Goal: Task Accomplishment & Management: Use online tool/utility

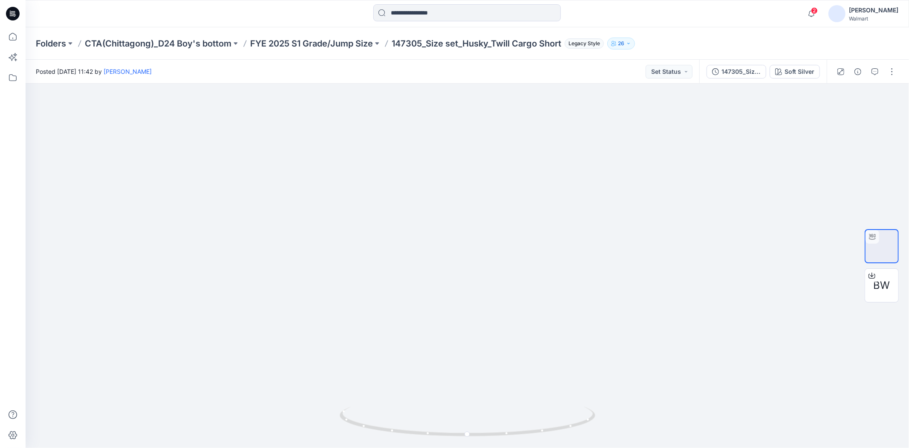
drag, startPoint x: 0, startPoint y: 0, endPoint x: 321, endPoint y: 10, distance: 321.1
click at [321, 10] on div at bounding box center [467, 13] width 442 height 19
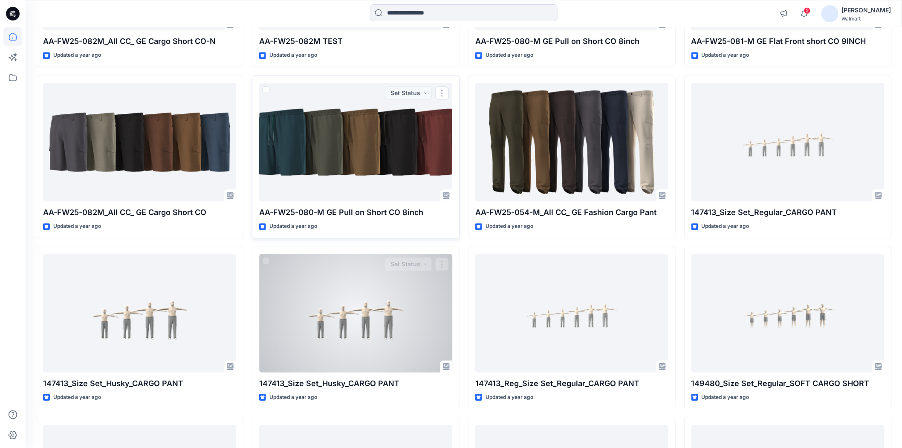
scroll to position [17603, 0]
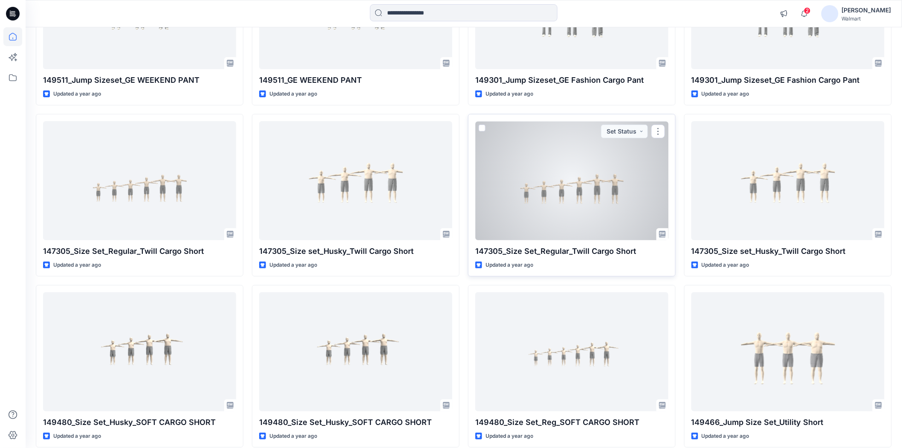
click at [569, 220] on div at bounding box center [571, 180] width 193 height 118
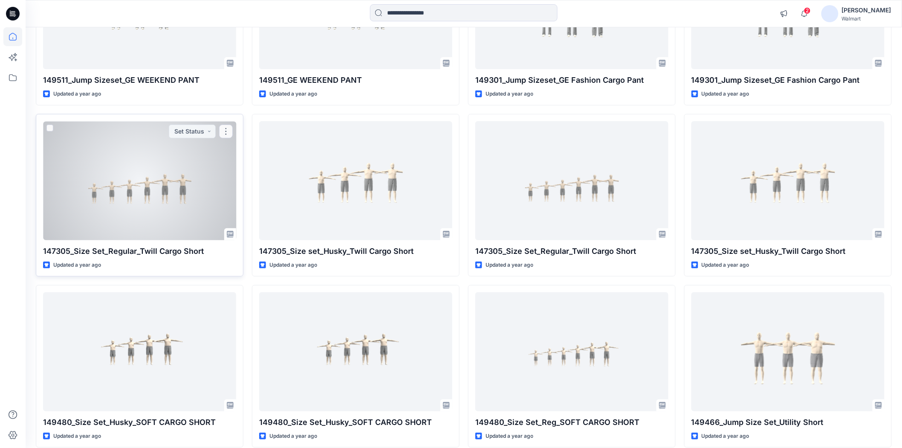
click at [168, 217] on div at bounding box center [139, 180] width 193 height 118
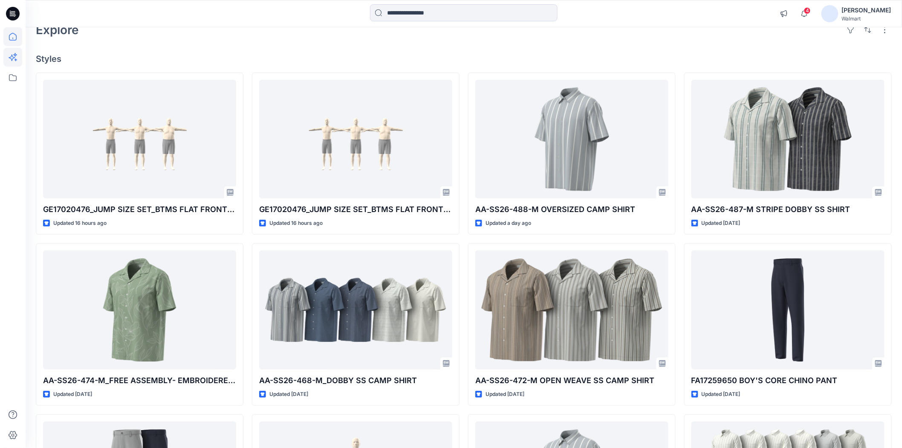
scroll to position [0, 0]
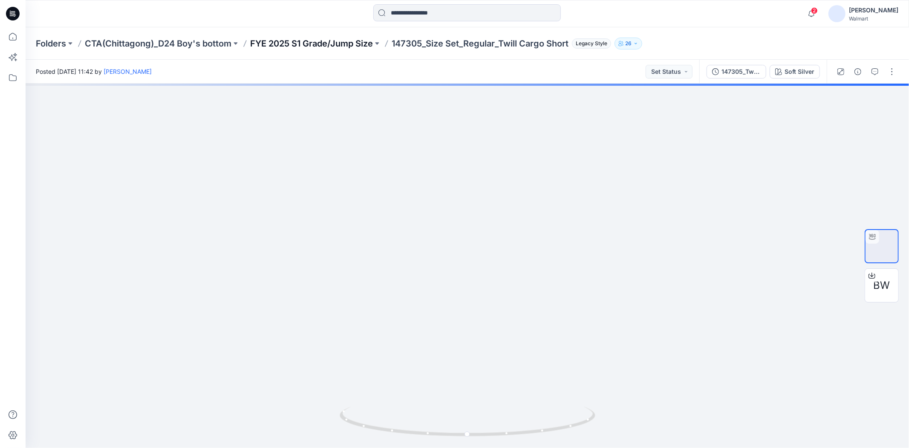
click at [314, 41] on p "FYE 2025 S1 Grade/Jump Size" at bounding box center [311, 44] width 123 height 12
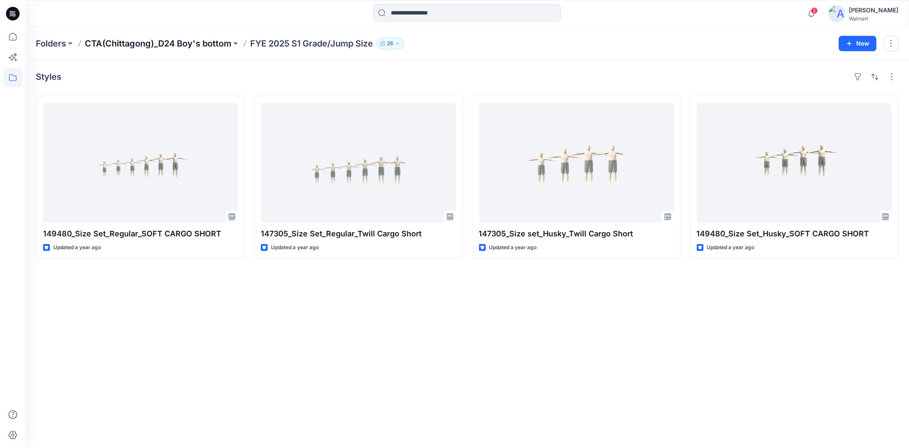
click at [173, 41] on p "CTA(Chittagong)_D24 Boy's bottom" at bounding box center [158, 44] width 147 height 12
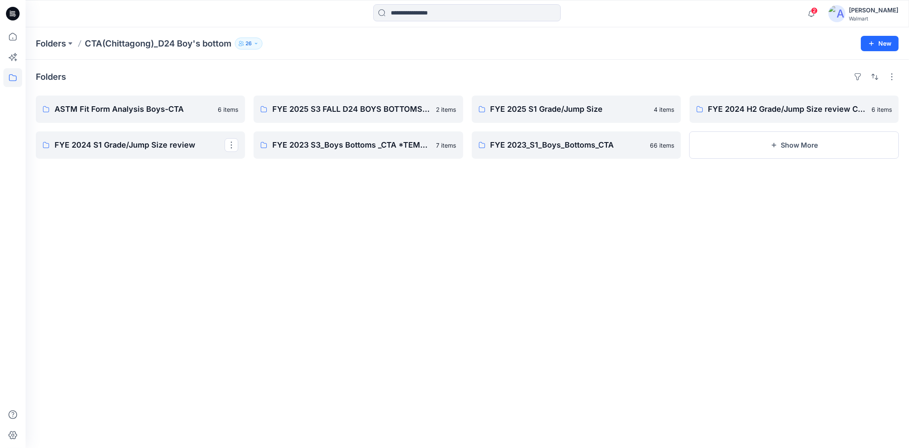
click at [307, 205] on div "Folders ASTM Fit Form Analysis Boys-CTA 6 items FYE 2024 S1 Grade/Jump Size rev…" at bounding box center [468, 254] width 884 height 388
click at [338, 108] on p "FYE 2025 S3 FALL D24 BOYS BOTTOMS CHITTAGONG" at bounding box center [357, 109] width 170 height 12
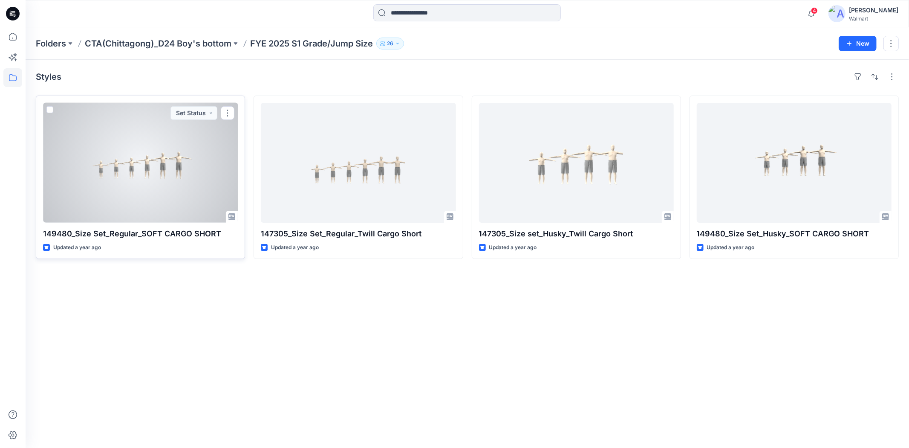
click at [157, 179] on div at bounding box center [140, 163] width 195 height 120
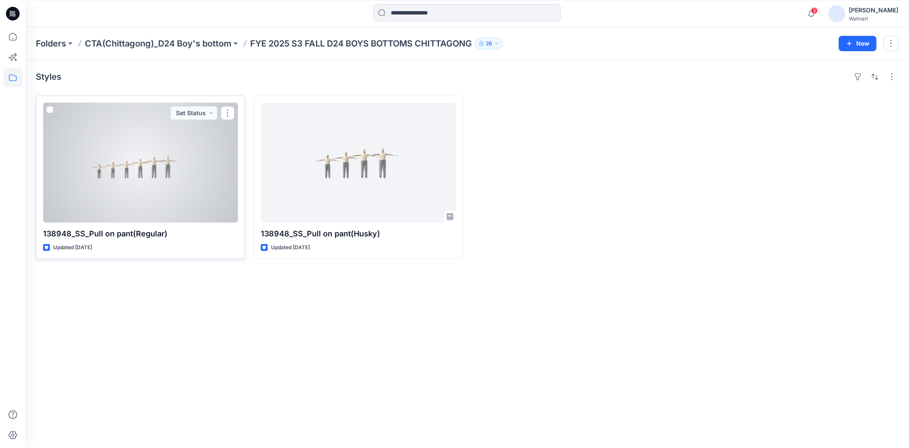
click at [118, 182] on div at bounding box center [140, 163] width 195 height 120
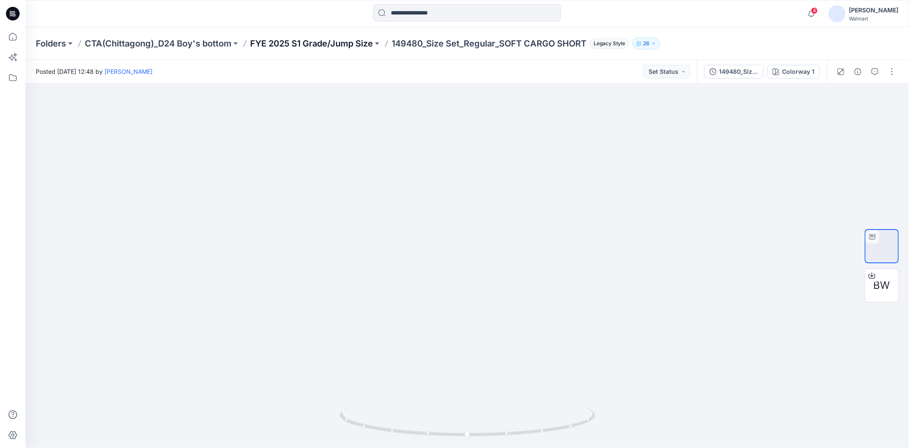
click at [309, 41] on p "FYE 2025 S1 Grade/Jump Size" at bounding box center [311, 44] width 123 height 12
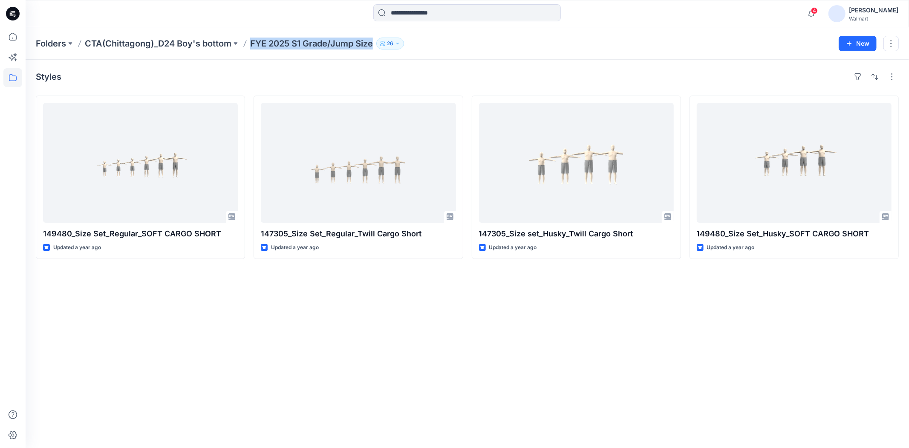
drag, startPoint x: 250, startPoint y: 49, endPoint x: 373, endPoint y: 50, distance: 123.6
click at [373, 50] on div "Folders CTA(Chittagong)_D24 Boy's bottom FYE 2025 S1 Grade/Jump Size 26 New" at bounding box center [468, 43] width 884 height 32
copy p "FYE 2025 S1 Grade/Jump Size"
click at [192, 44] on p "CTA(Chittagong)_D24 Boy's bottom" at bounding box center [158, 44] width 147 height 12
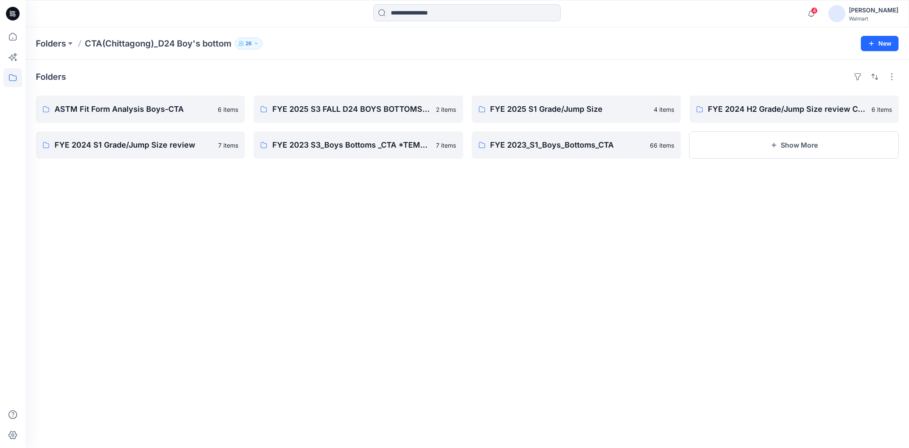
click at [558, 280] on div "Folders ASTM Fit Form Analysis Boys-CTA 6 items FYE 2024 S1 Grade/Jump Size rev…" at bounding box center [468, 254] width 884 height 388
click at [876, 40] on button "New" at bounding box center [880, 43] width 38 height 15
click at [864, 77] on p "New Folder" at bounding box center [856, 80] width 32 height 9
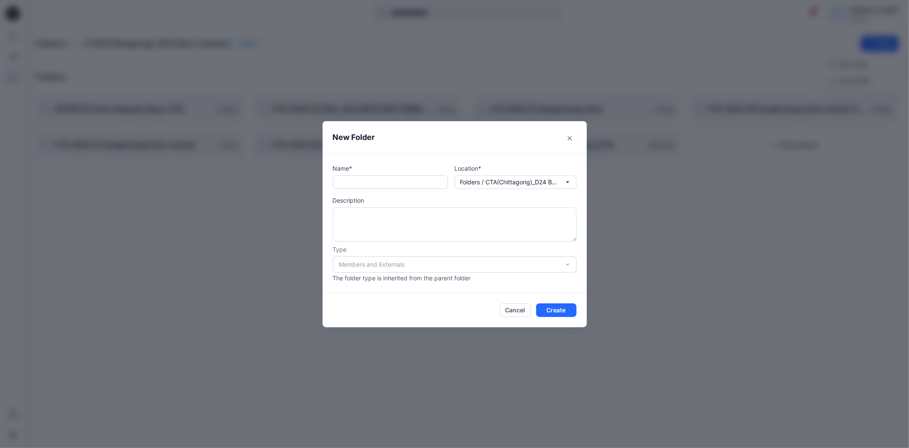
click at [364, 184] on input "text" at bounding box center [390, 182] width 115 height 14
paste input "**********"
type input "**********"
click at [561, 312] on button "Create" at bounding box center [556, 310] width 40 height 14
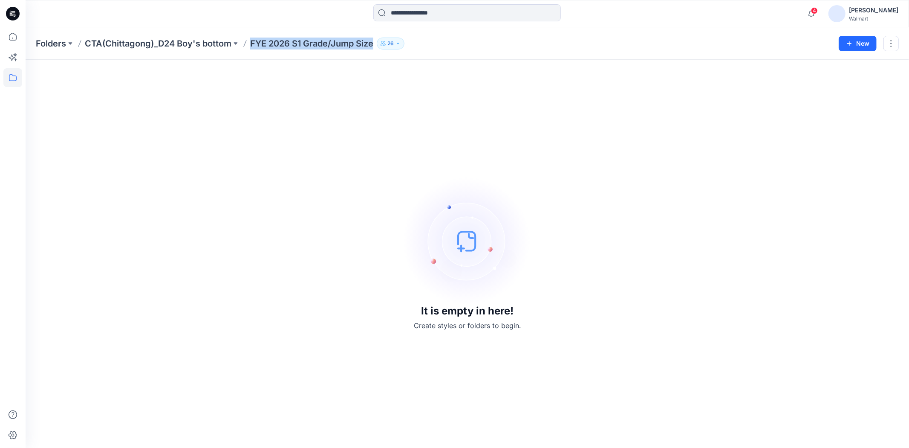
drag, startPoint x: 250, startPoint y: 45, endPoint x: 376, endPoint y: 48, distance: 125.8
click at [376, 48] on div "Folders CTA(Chittagong)_D24 Boy's bottom FYE 2026 S1 Grade/Jump Size 26" at bounding box center [434, 44] width 797 height 12
copy p "FYE 2026 S1 Grade/Jump Size"
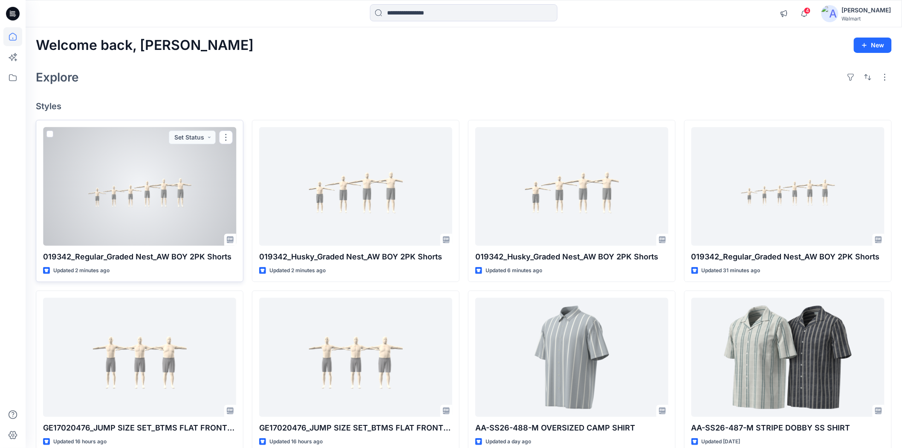
click at [121, 197] on div at bounding box center [139, 186] width 193 height 118
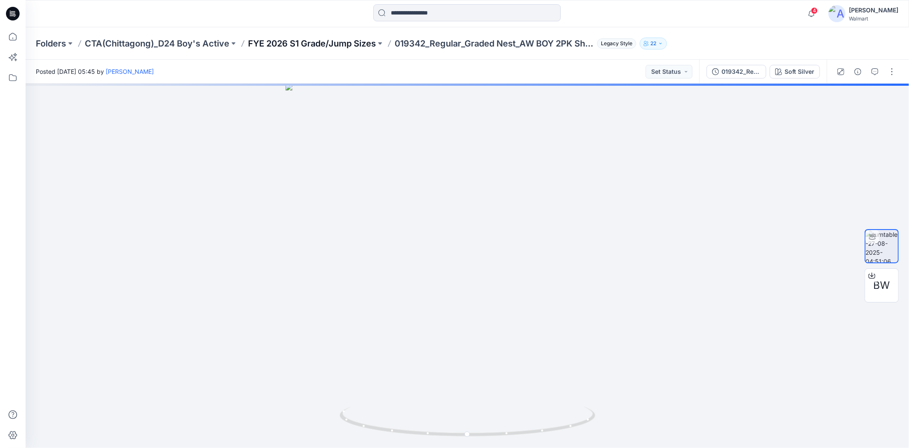
click at [303, 46] on p "FYE 2026 S1 Grade/Jump Sizes" at bounding box center [312, 44] width 128 height 12
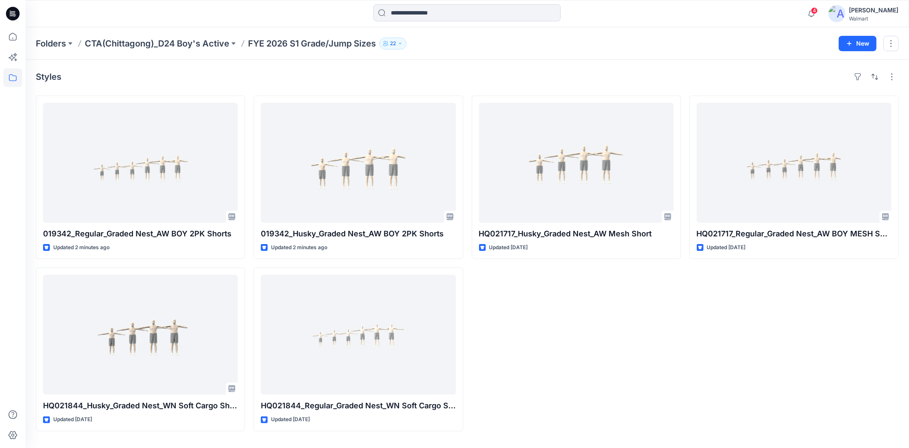
click at [606, 307] on div "HQ021717_Husky_Graded Nest_AW Mesh Short Updated 9 days ago" at bounding box center [576, 262] width 209 height 335
click at [684, 322] on div "019342_Regular_Graded Nest_AW BOY 2PK Shorts Updated 2 minutes ago HQ021844_Hus…" at bounding box center [467, 262] width 863 height 335
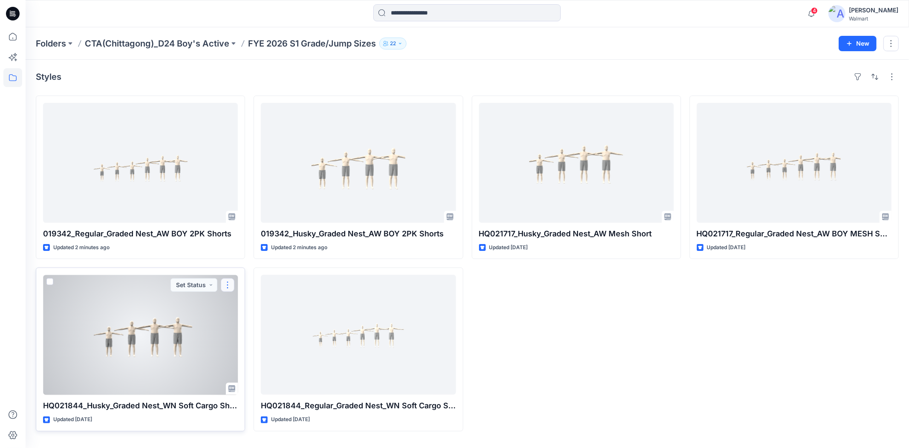
click at [227, 284] on button "button" at bounding box center [228, 285] width 14 height 14
click at [255, 338] on p "Duplicate to..." at bounding box center [257, 336] width 39 height 9
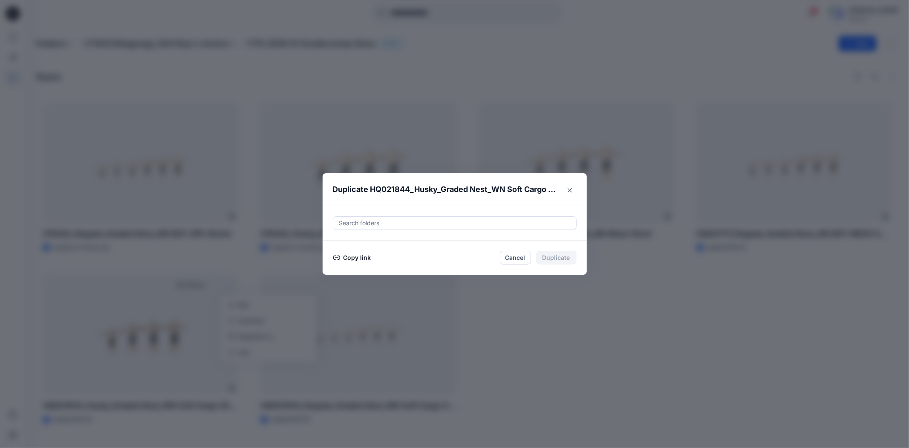
click at [389, 224] on div at bounding box center [454, 223] width 233 height 10
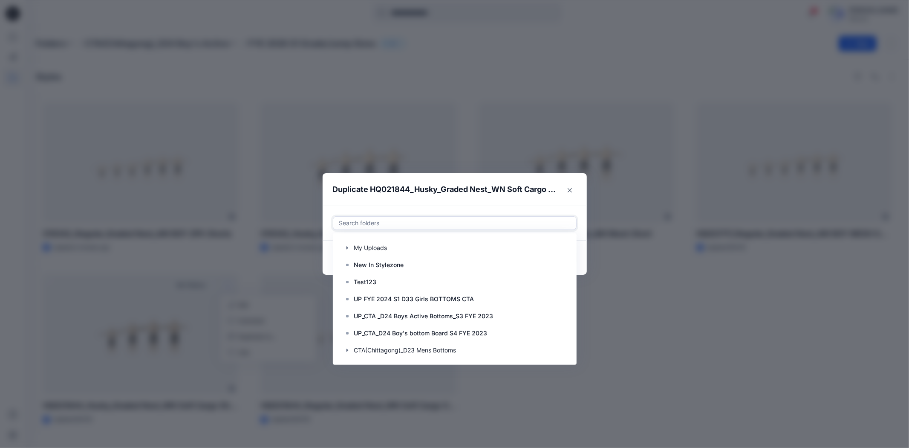
paste input "**********"
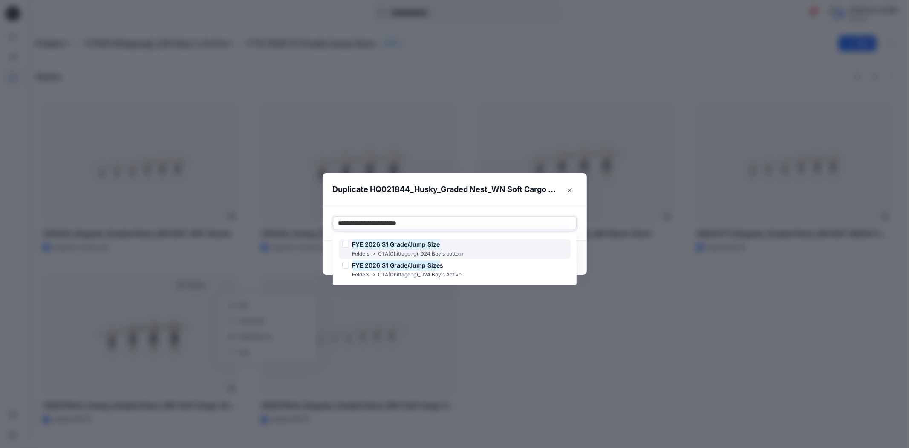
click at [343, 245] on div at bounding box center [345, 244] width 7 height 7
type input "**********"
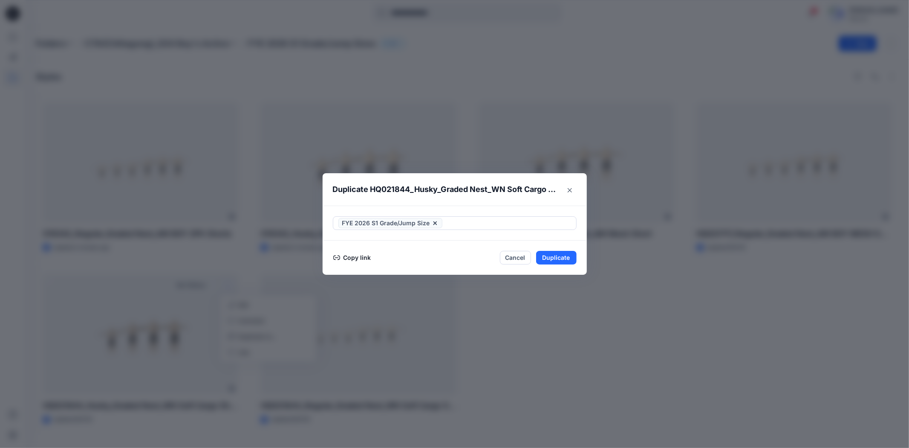
click at [503, 198] on header "Duplicate HQ021844_Husky_Graded Nest_WN Soft Cargo Short" at bounding box center [446, 189] width 247 height 32
click at [552, 257] on button "Duplicate" at bounding box center [556, 258] width 40 height 14
click at [560, 257] on button "Close" at bounding box center [563, 258] width 28 height 14
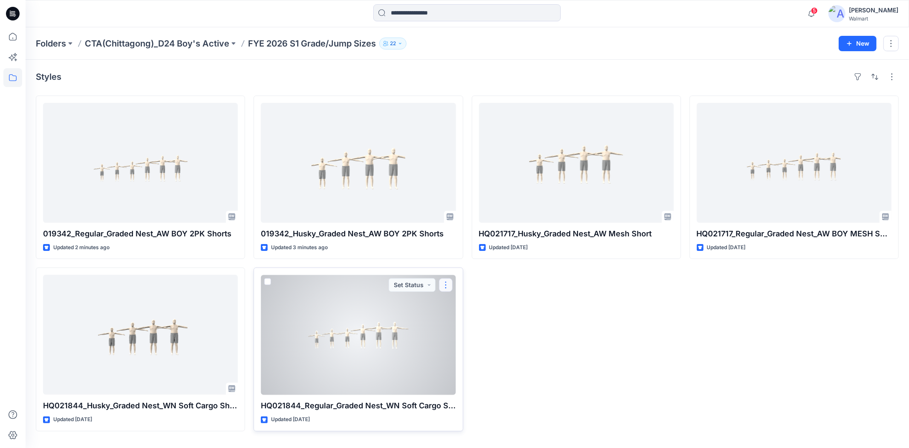
click at [448, 287] on button "button" at bounding box center [446, 285] width 14 height 14
click at [463, 334] on p "Duplicate to..." at bounding box center [475, 336] width 39 height 9
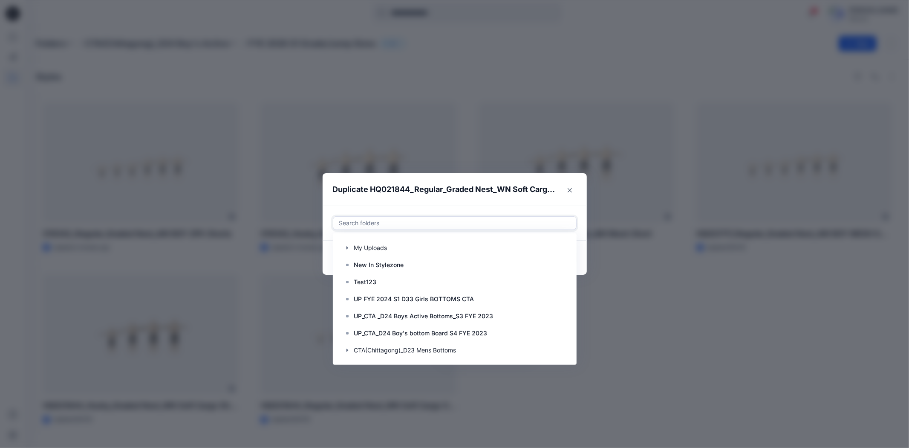
click at [405, 223] on div at bounding box center [454, 223] width 233 height 10
paste input "**********"
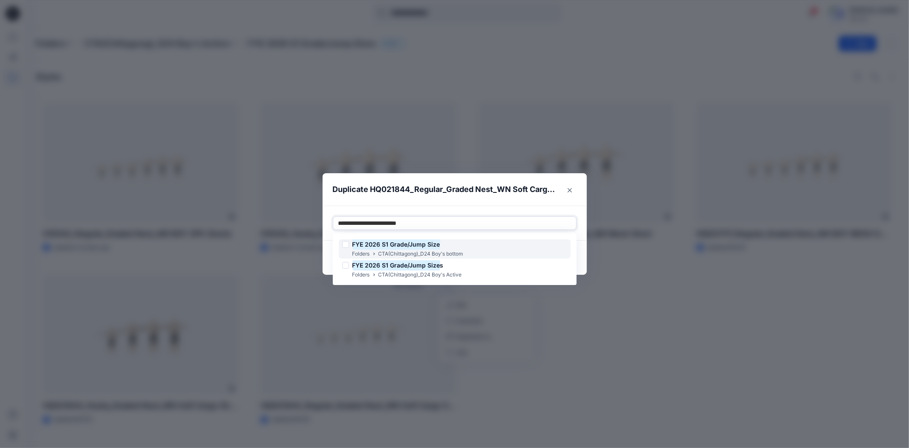
click at [345, 242] on div at bounding box center [345, 244] width 7 height 7
type input "**********"
click at [522, 203] on header "Duplicate HQ021844_Regular_Graded Nest_WN Soft Cargo Short" at bounding box center [446, 189] width 247 height 32
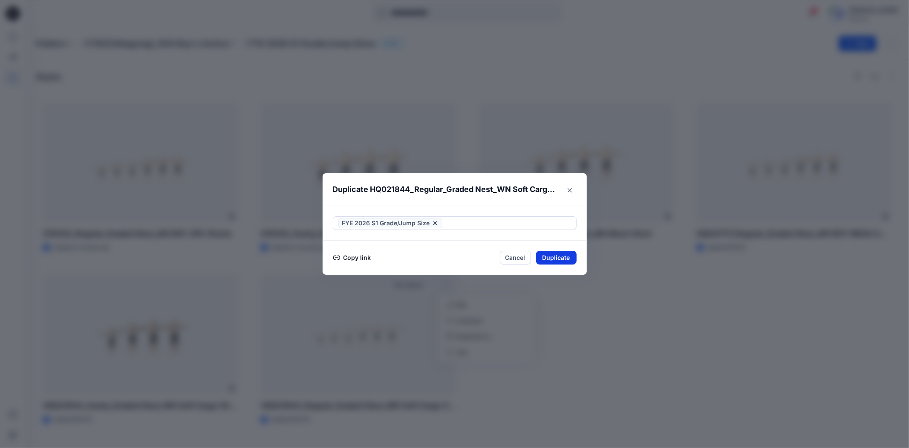
click at [554, 256] on button "Duplicate" at bounding box center [556, 258] width 40 height 14
click at [563, 257] on button "Close" at bounding box center [563, 258] width 28 height 14
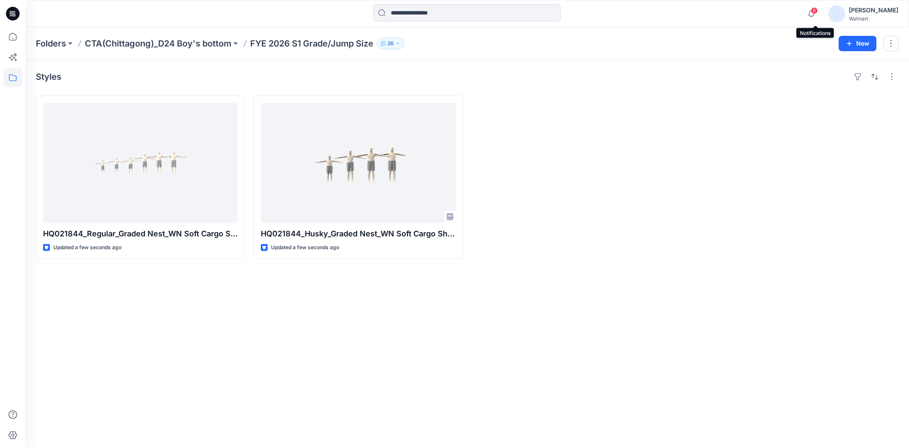
click at [815, 12] on span "6" at bounding box center [814, 10] width 7 height 7
click at [794, 12] on div "Notifications Your style HQ021844_Regular_Graded Nest_WN Soft Cargo Short is re…" at bounding box center [467, 13] width 883 height 19
